Goal: Find specific page/section: Find specific page/section

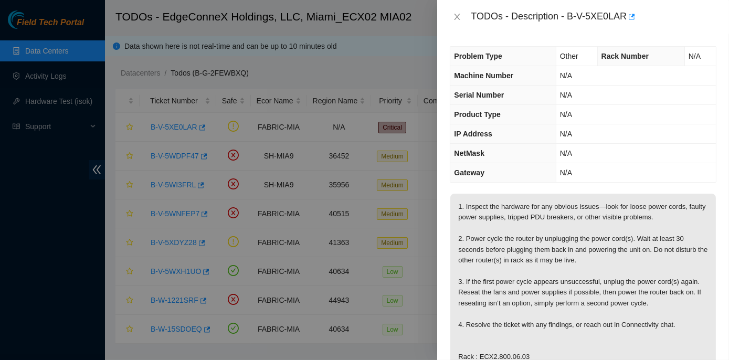
scroll to position [191, 0]
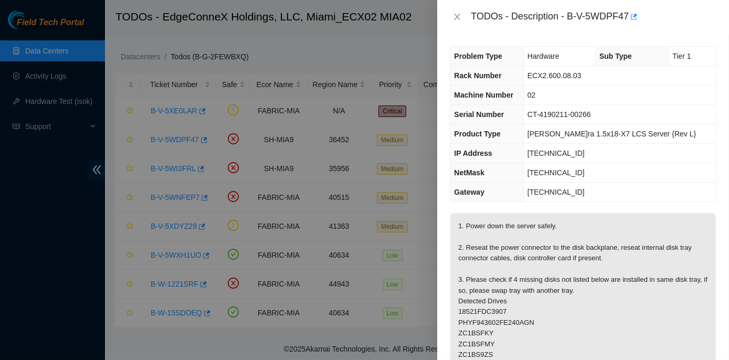
scroll to position [696, 0]
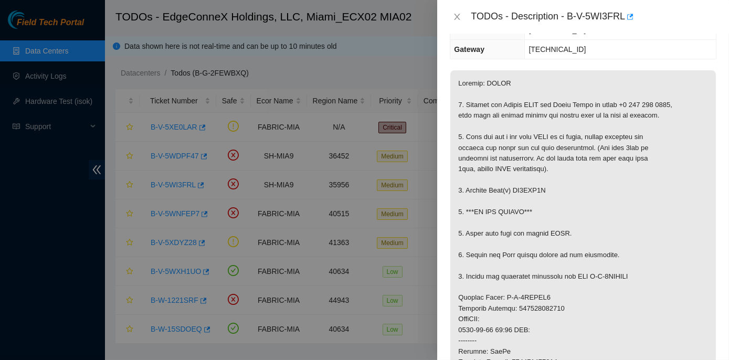
scroll to position [191, 0]
